Goal: Information Seeking & Learning: Learn about a topic

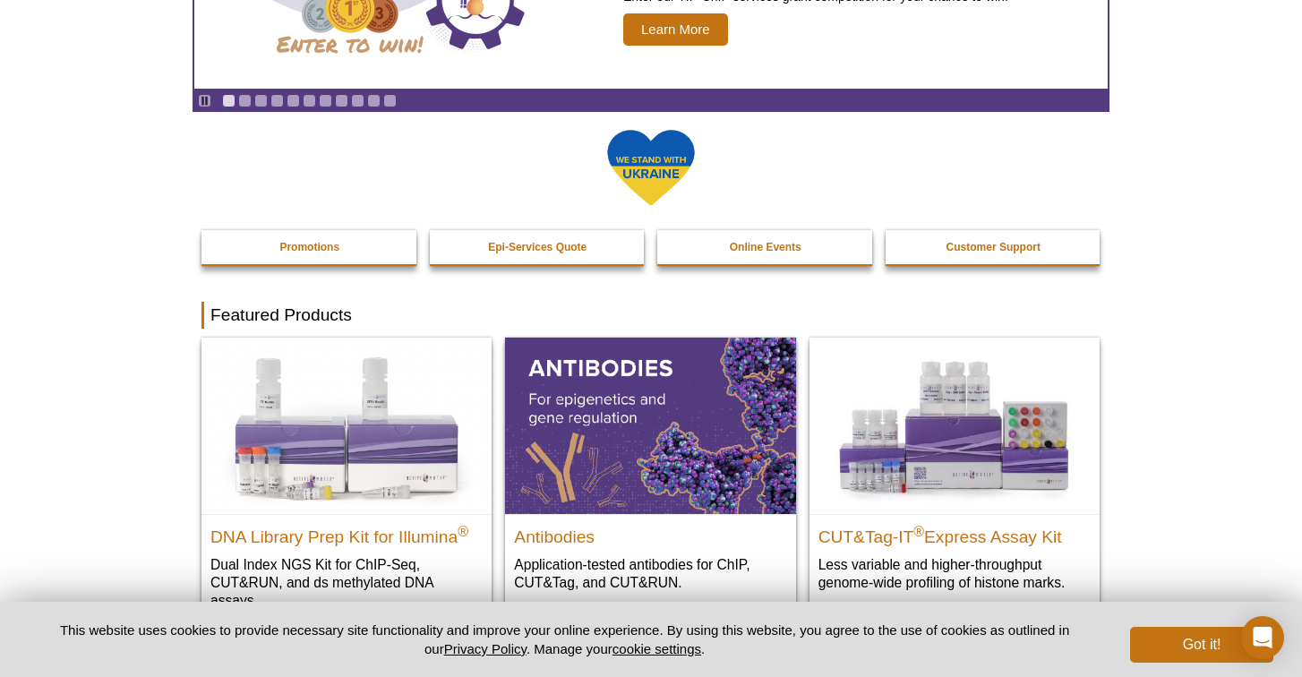
scroll to position [441, 0]
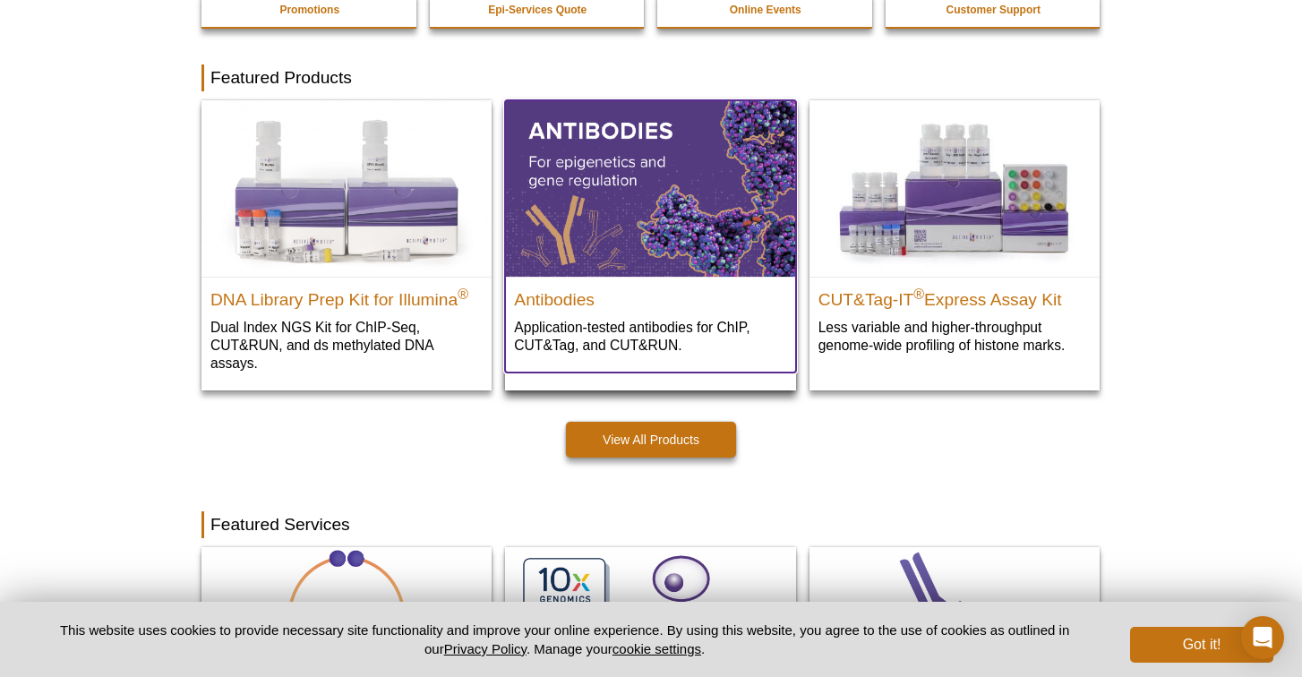
click at [692, 323] on p "Application-tested antibodies for ChIP, CUT&Tag, and CUT&RUN." at bounding box center [650, 336] width 272 height 37
click at [621, 198] on img at bounding box center [650, 187] width 290 height 175
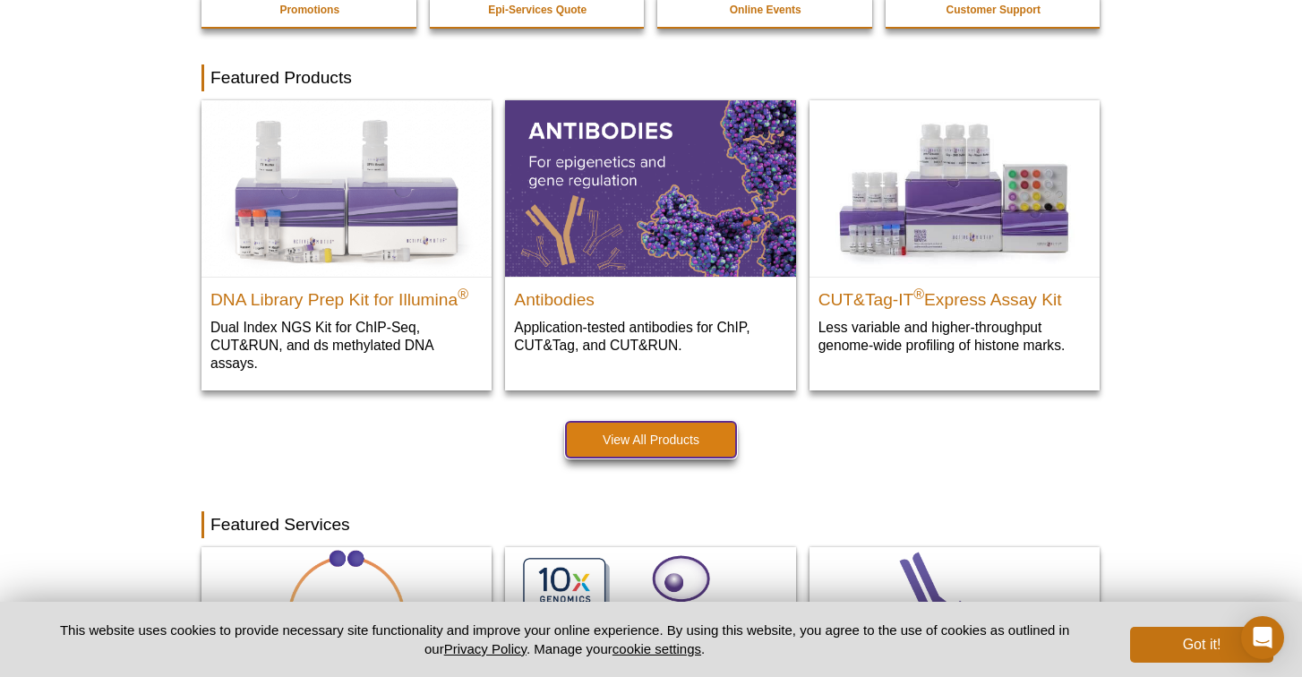
click at [632, 444] on link "View All Products" at bounding box center [651, 440] width 170 height 36
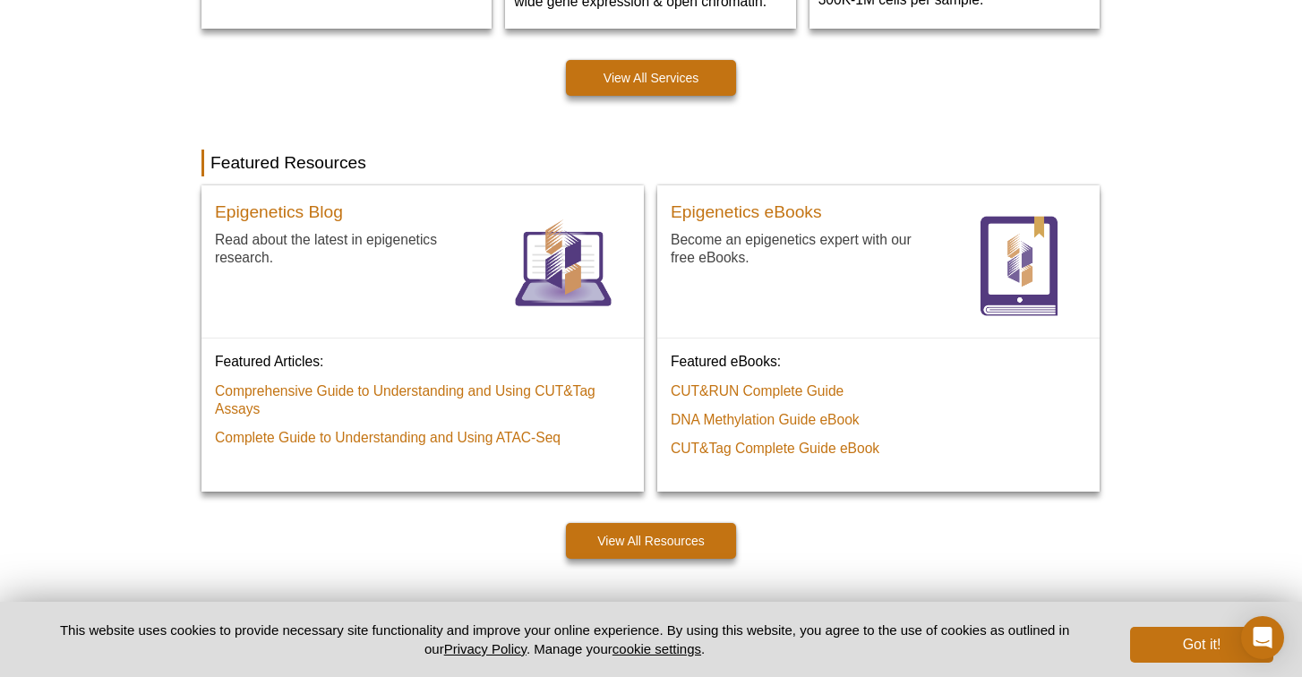
scroll to position [0, 0]
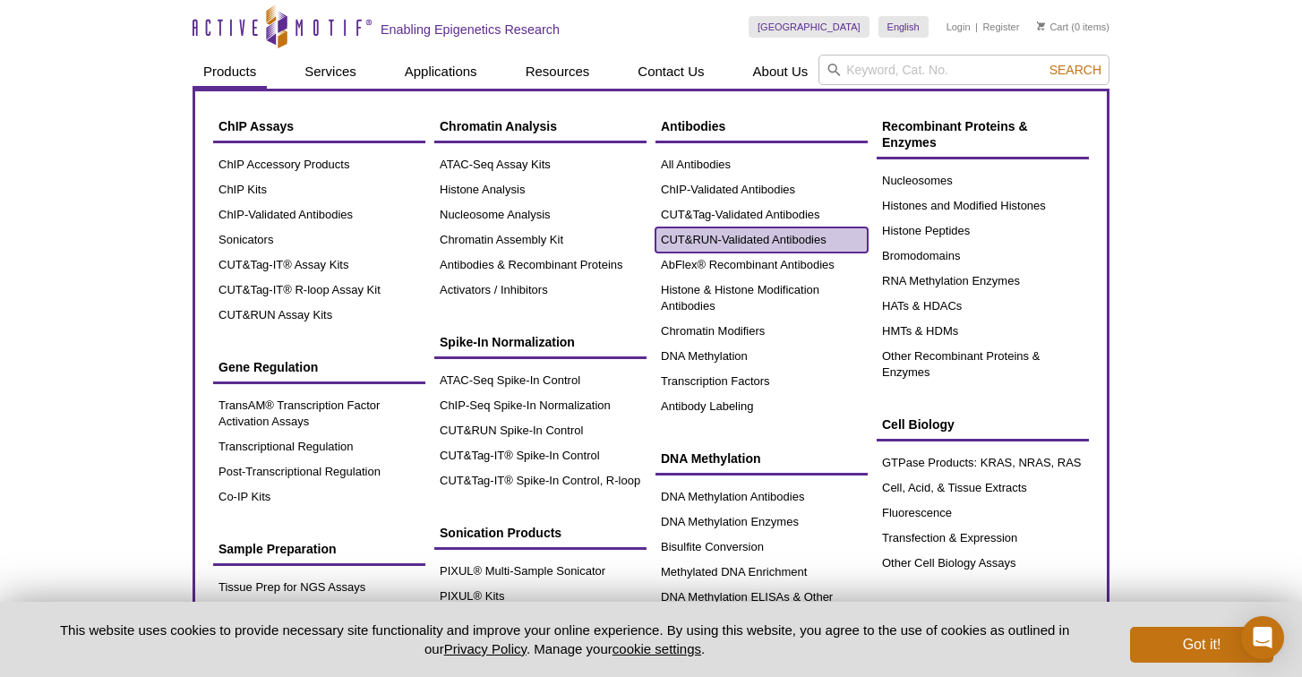
click at [741, 249] on link "CUT&RUN-Validated Antibodies" at bounding box center [761, 239] width 212 height 25
click at [751, 244] on link "CUT&RUN-Validated Antibodies" at bounding box center [761, 239] width 212 height 25
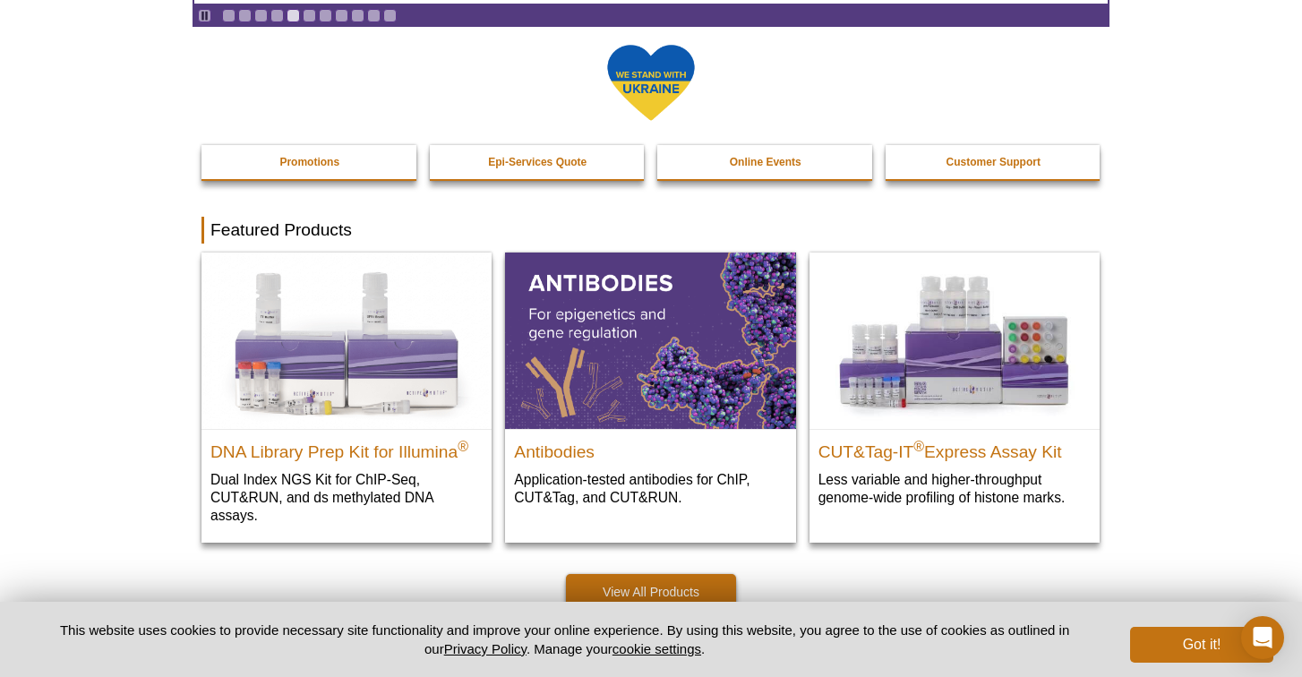
scroll to position [341, 0]
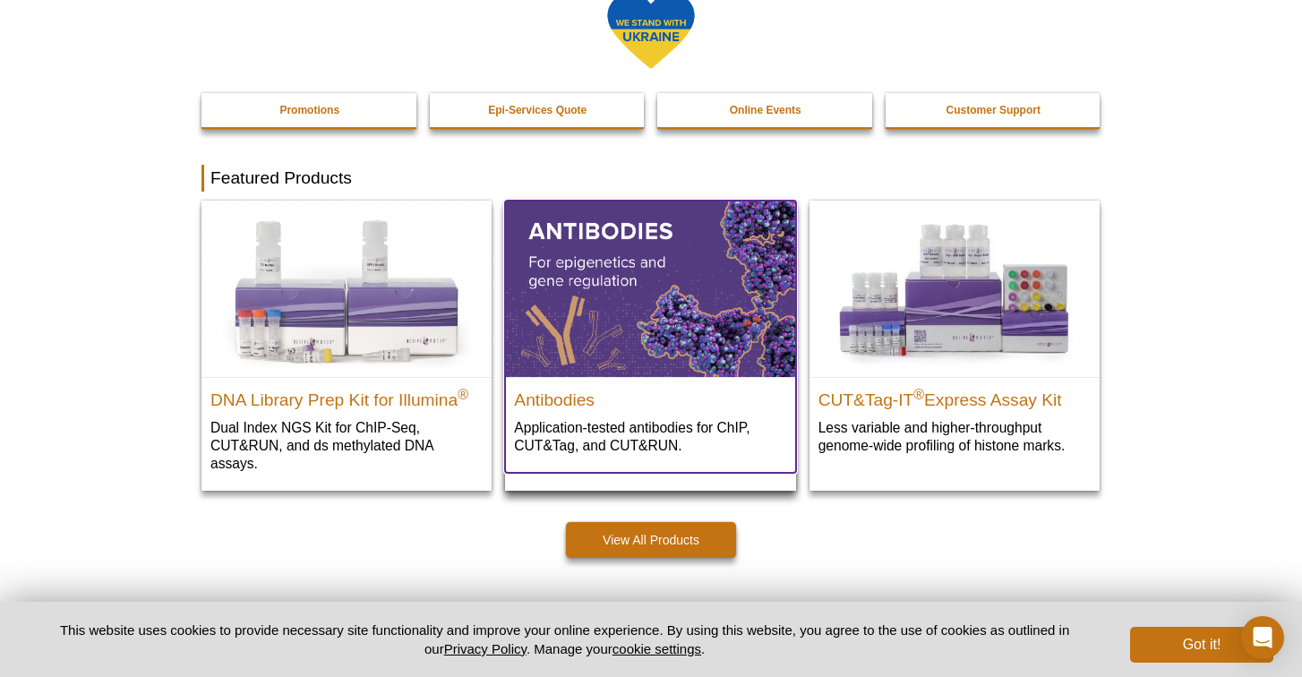
click at [611, 313] on img at bounding box center [650, 288] width 290 height 175
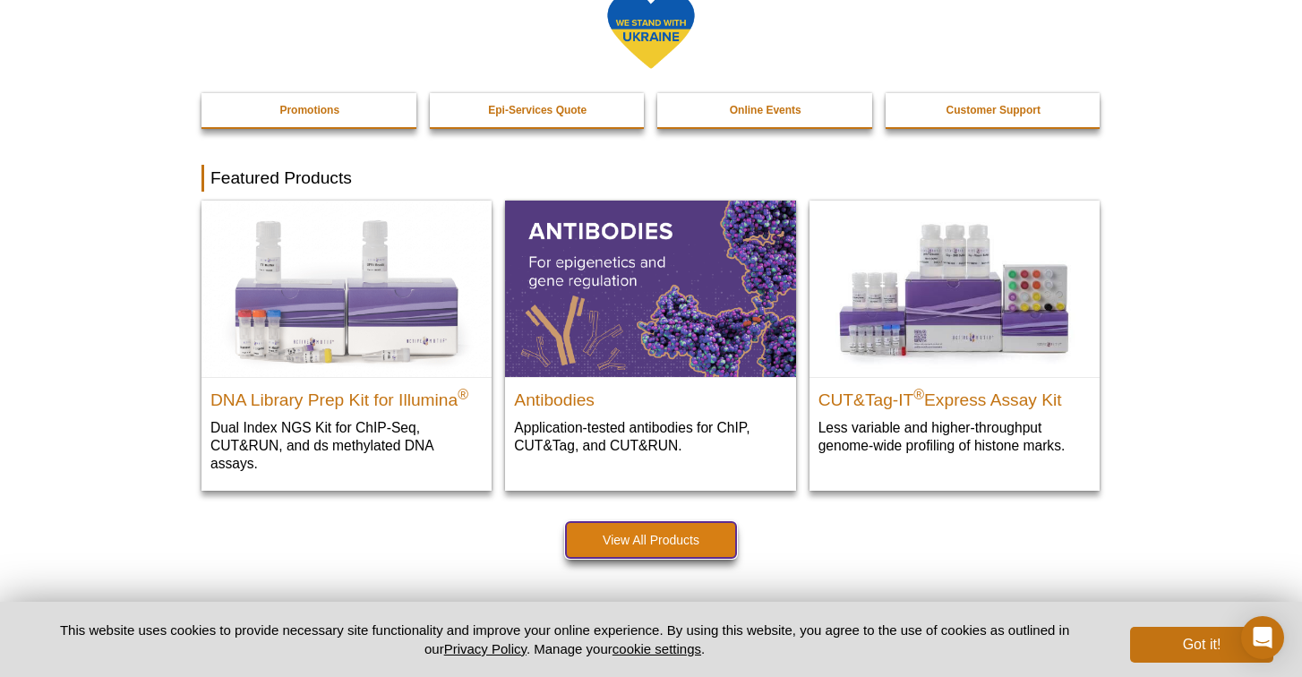
click at [629, 547] on link "View All Products" at bounding box center [651, 540] width 170 height 36
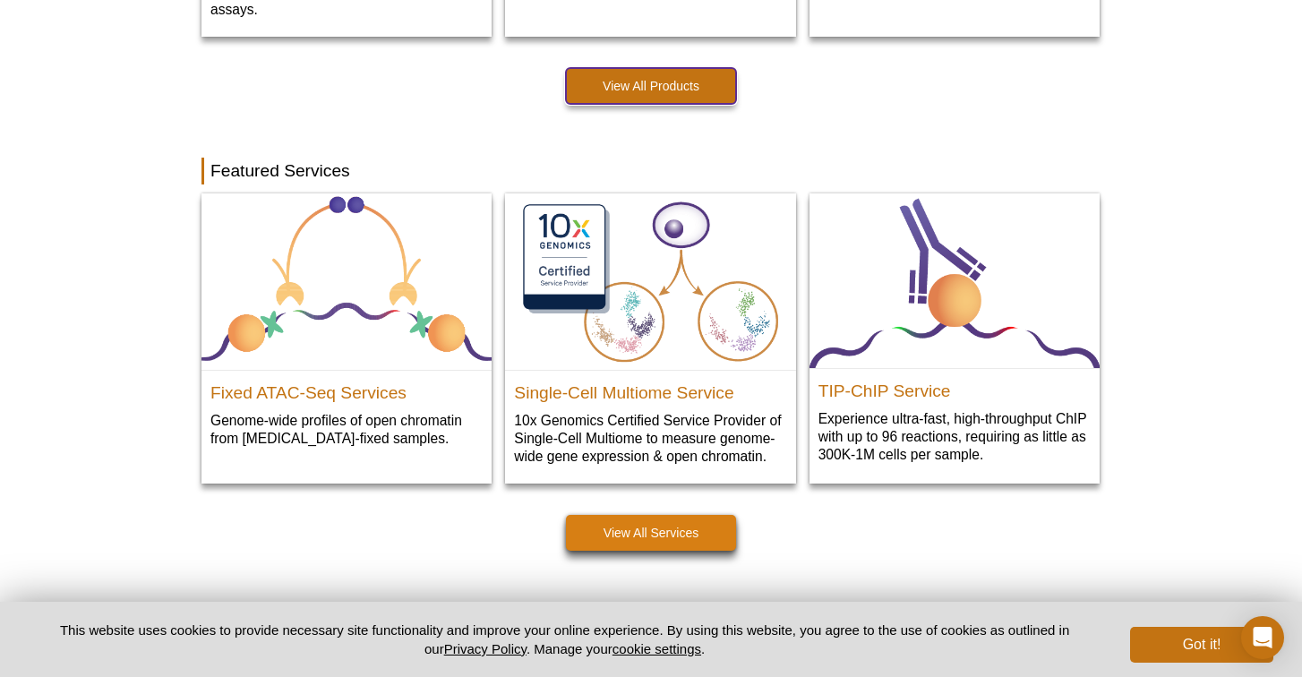
scroll to position [729, 0]
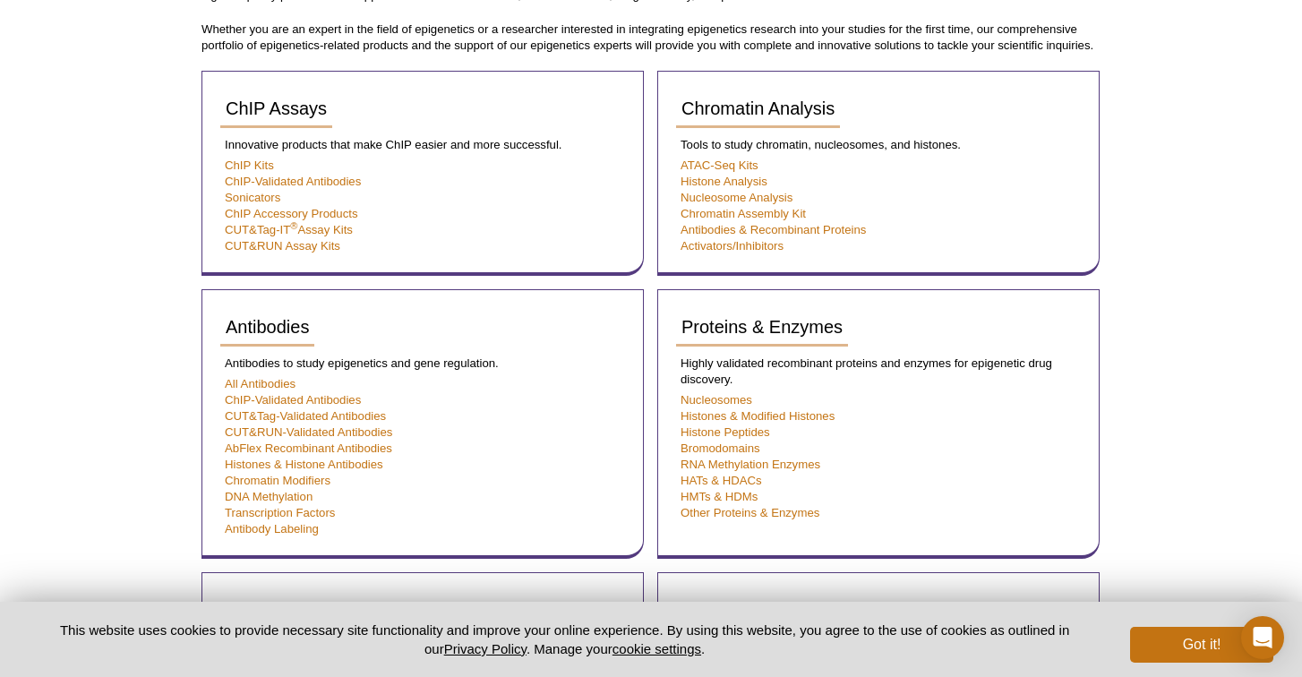
scroll to position [352, 0]
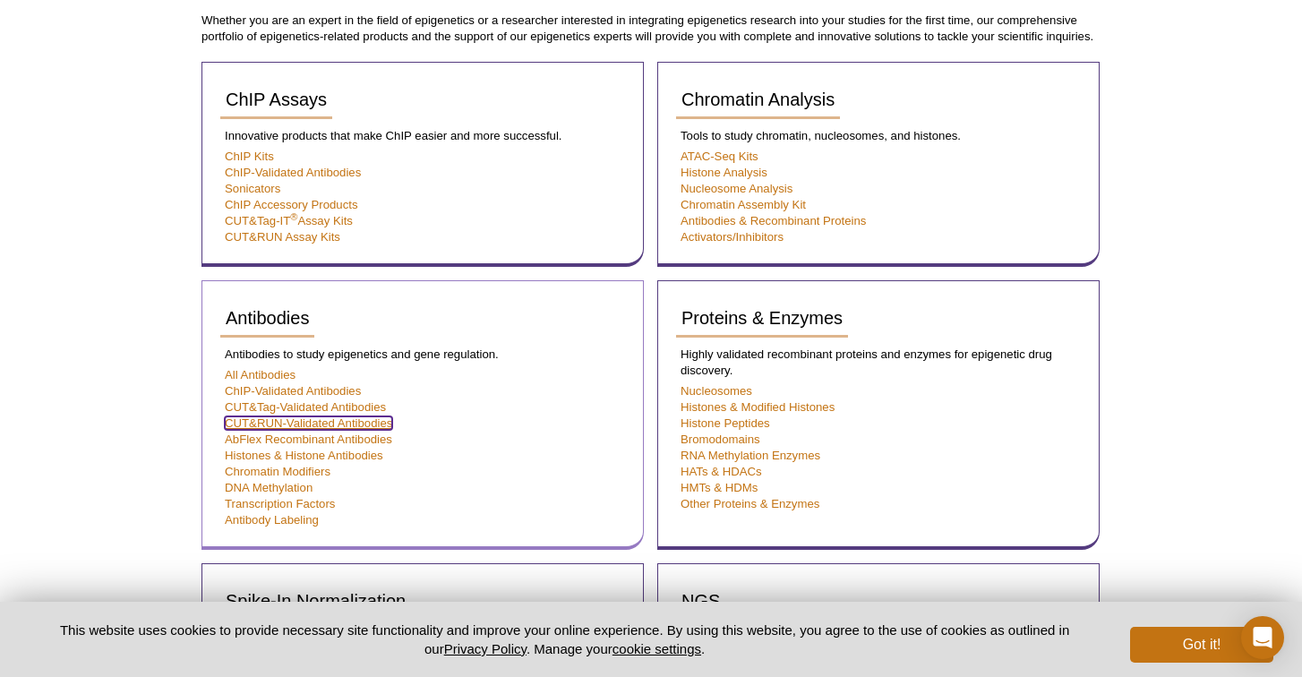
click at [253, 422] on link "CUT&RUN-Validated Antibodies" at bounding box center [308, 422] width 167 height 13
click at [1171, 645] on button "Got it!" at bounding box center [1201, 645] width 143 height 36
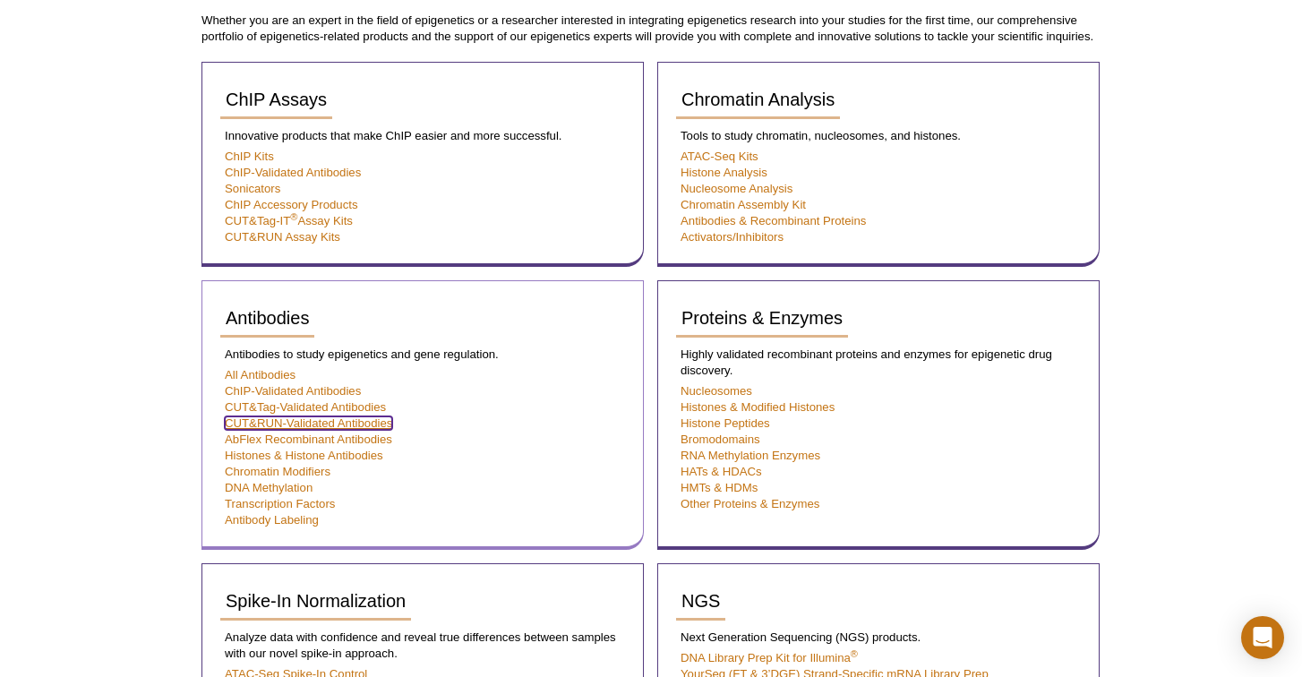
click at [252, 423] on link "CUT&RUN-Validated Antibodies" at bounding box center [308, 422] width 167 height 13
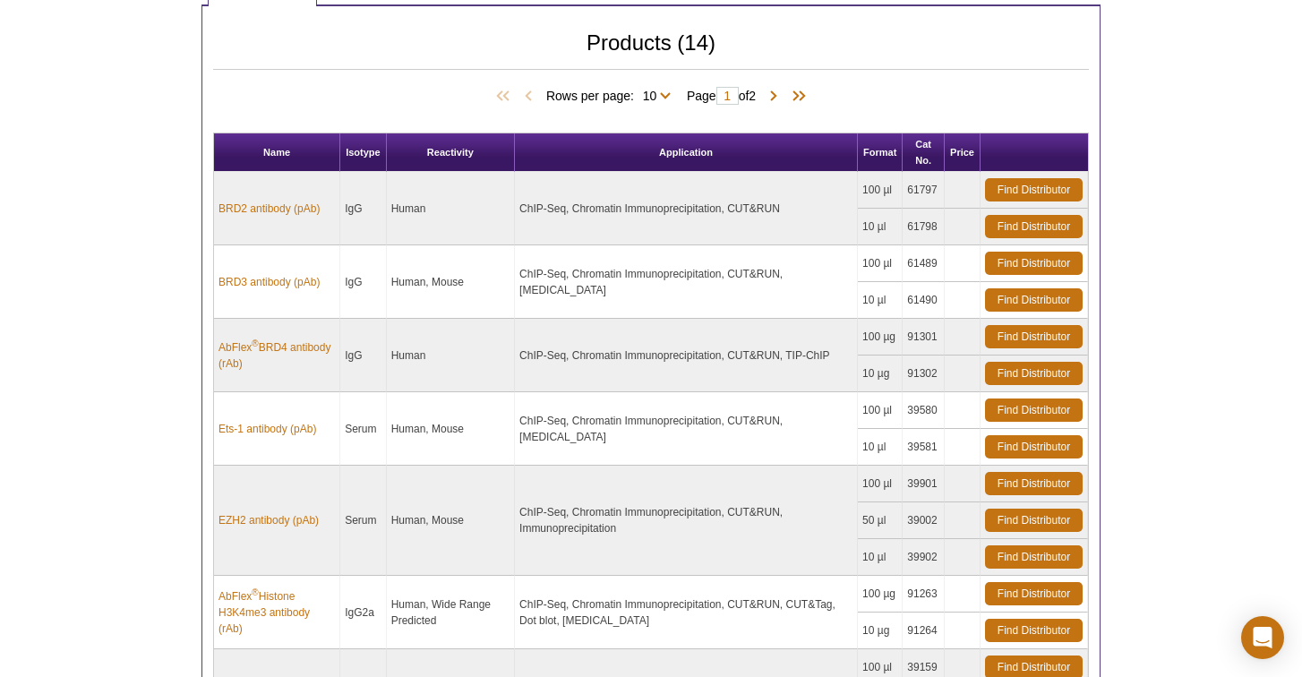
click at [194, 377] on div "AVAILABLE PRODUCTS All Antibodies ChIP-Validated Antibodies CUT&Tag-Validated A…" at bounding box center [650, 305] width 917 height 1714
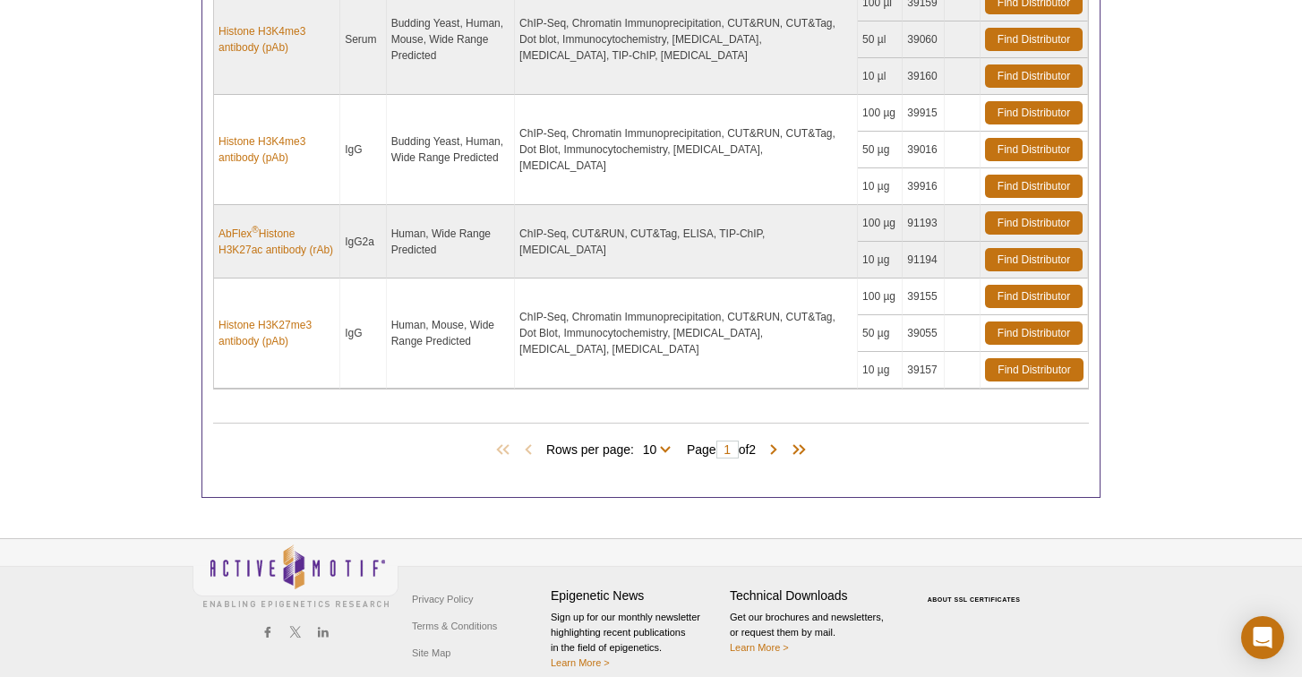
scroll to position [1360, 0]
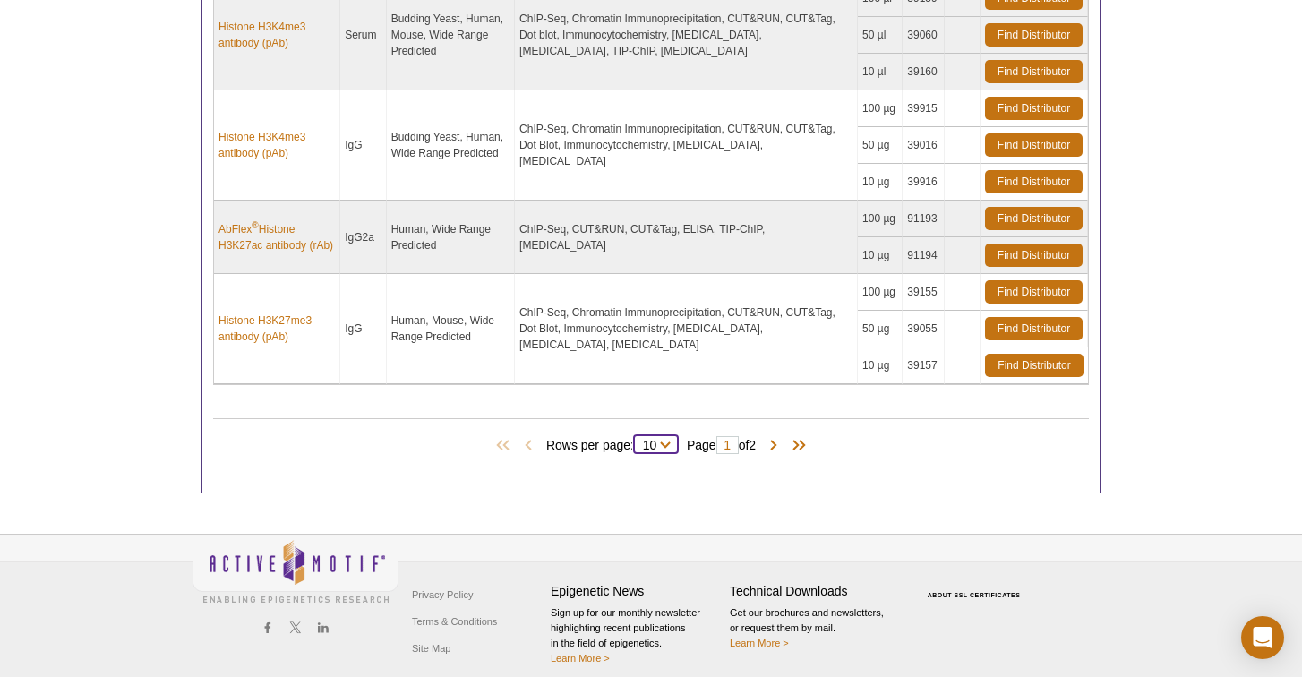
click at [654, 446] on select "10 All" at bounding box center [649, 448] width 31 height 16
select select "14"
click at [634, 440] on select "10 All" at bounding box center [649, 448] width 31 height 16
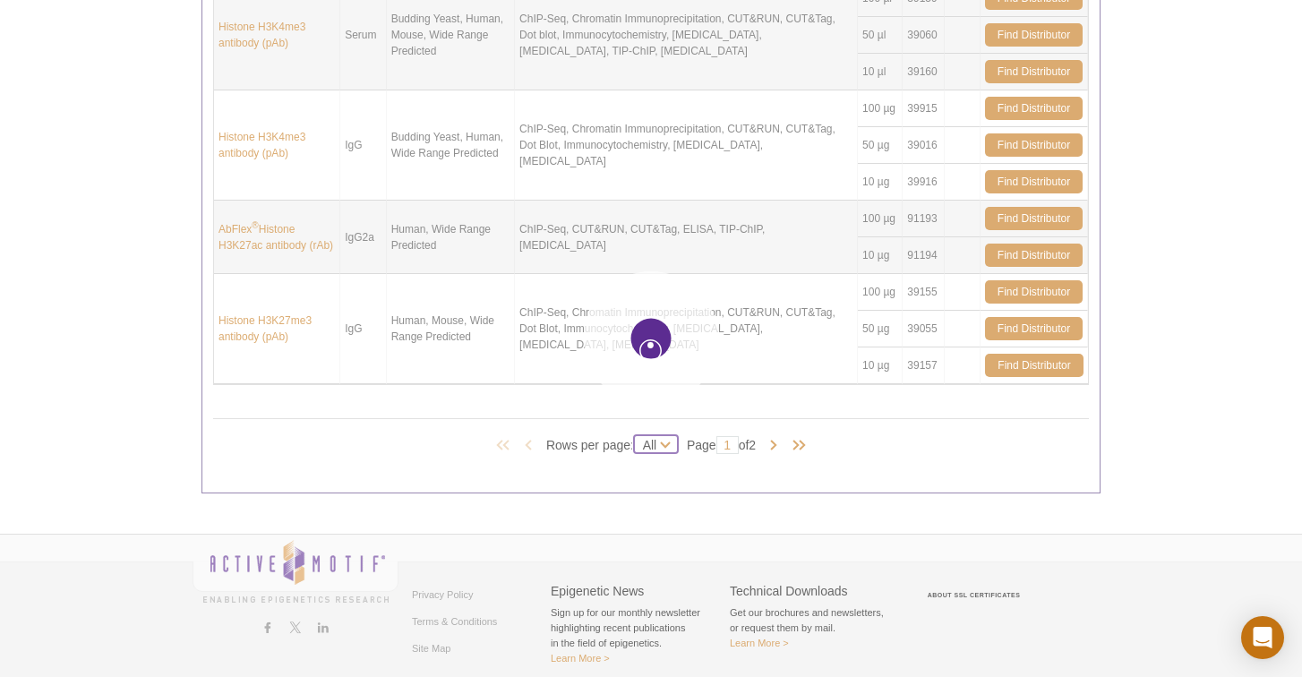
select select "14"
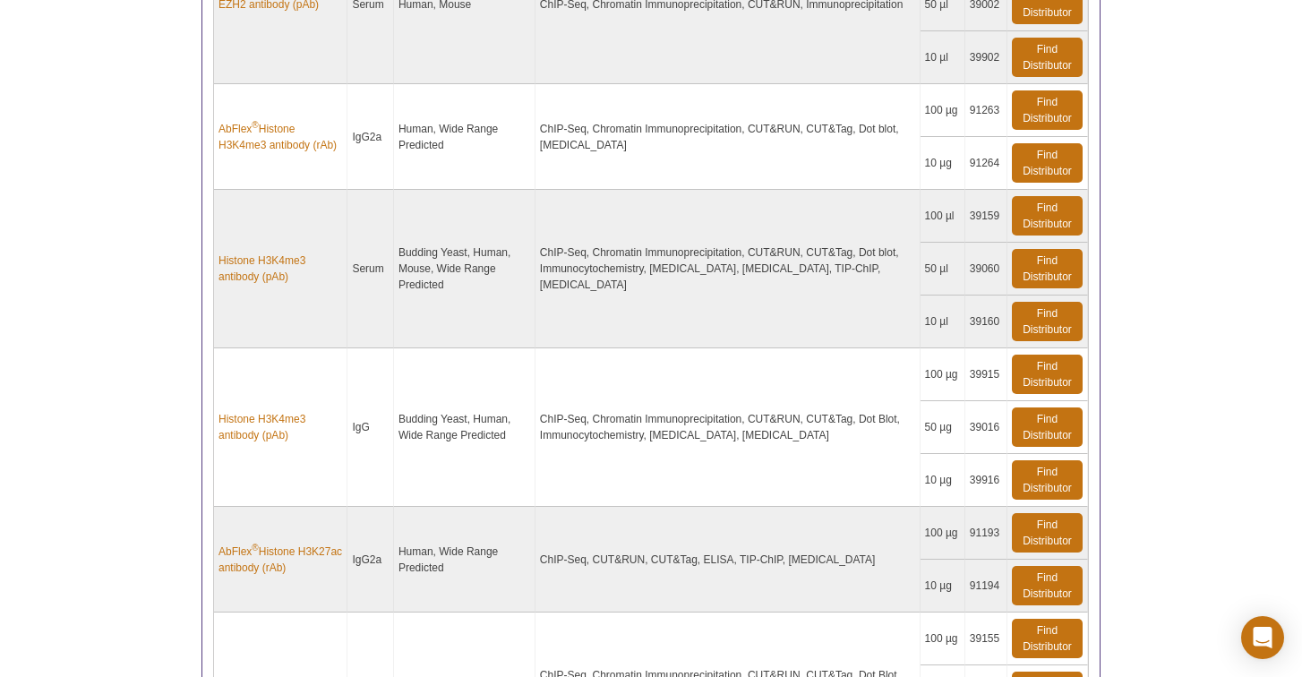
click at [194, 391] on div "AVAILABLE PRODUCTS All Antibodies ChIP-Validated Antibodies CUT&Tag-Validated A…" at bounding box center [650, 93] width 917 height 2629
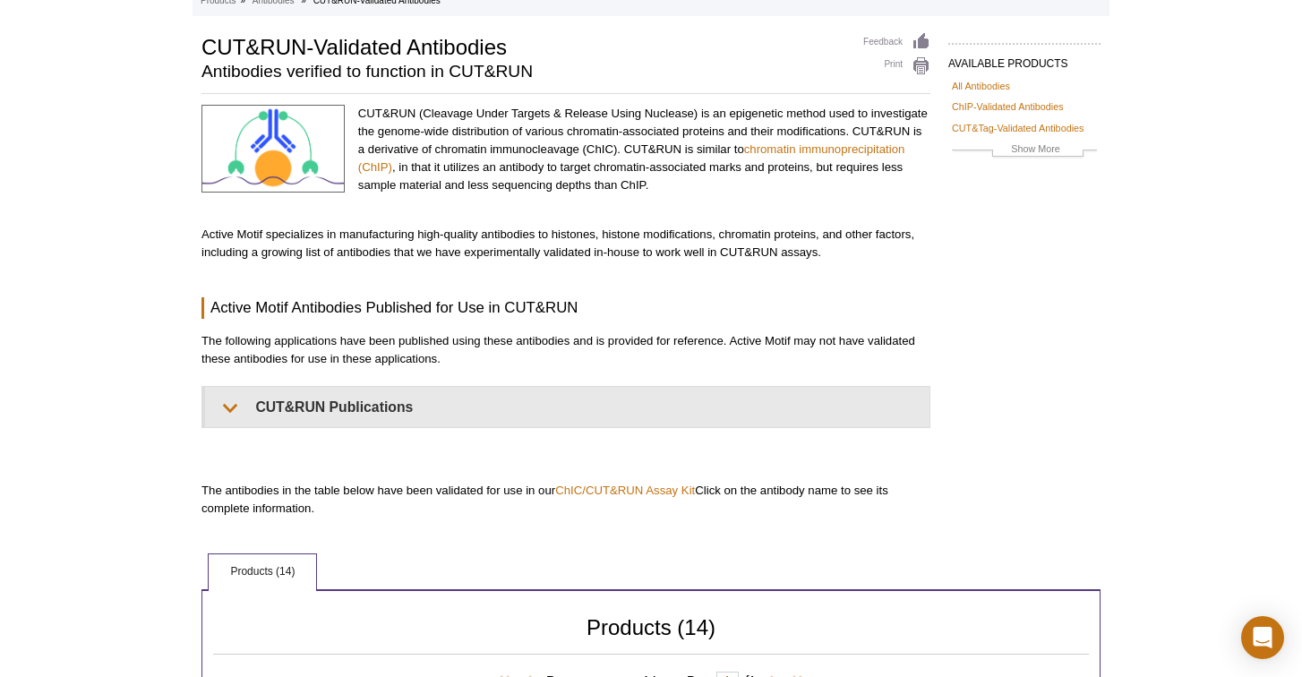
scroll to position [0, 0]
